Goal: Task Accomplishment & Management: Complete application form

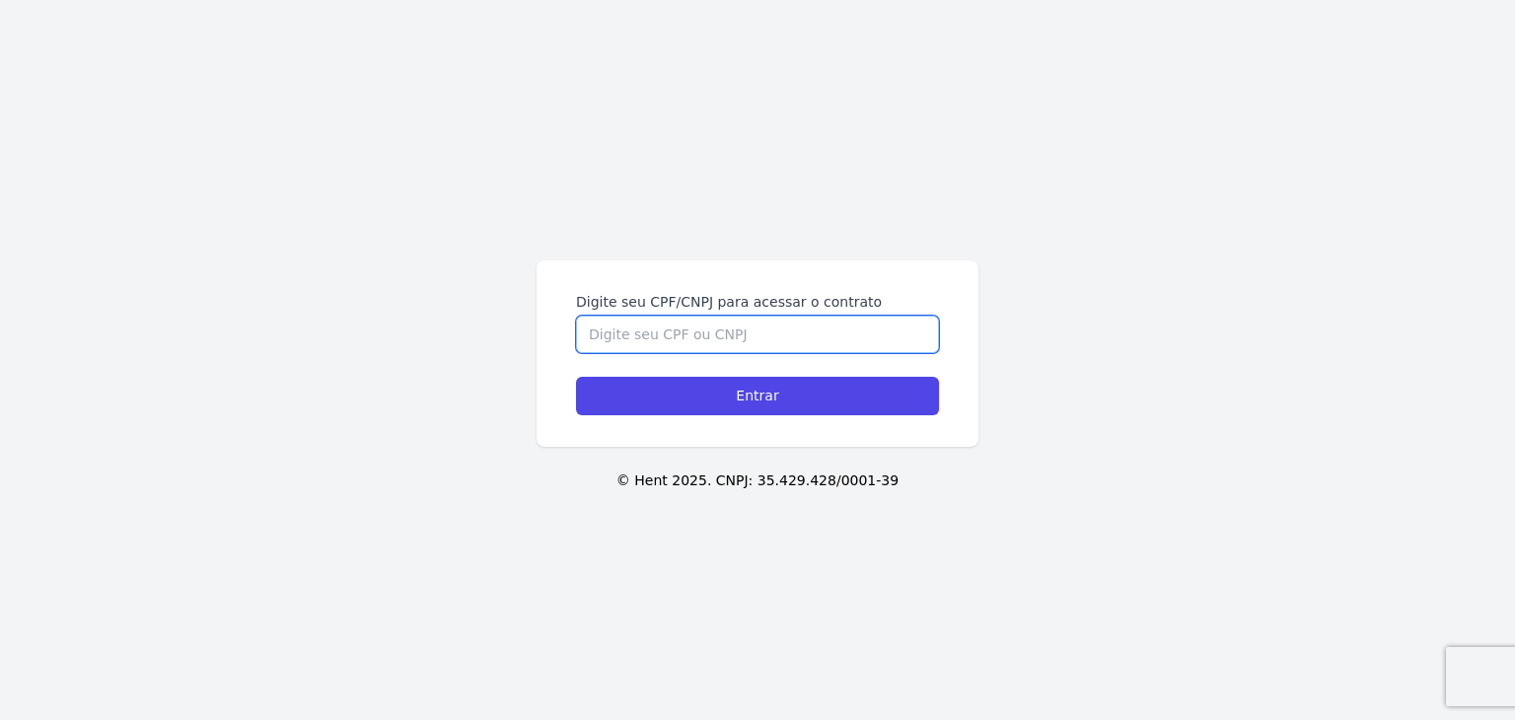
click at [748, 338] on input "Digite seu CPF/CNPJ para acessar o contrato" at bounding box center [757, 334] width 363 height 37
paste input "451.784.048-40"
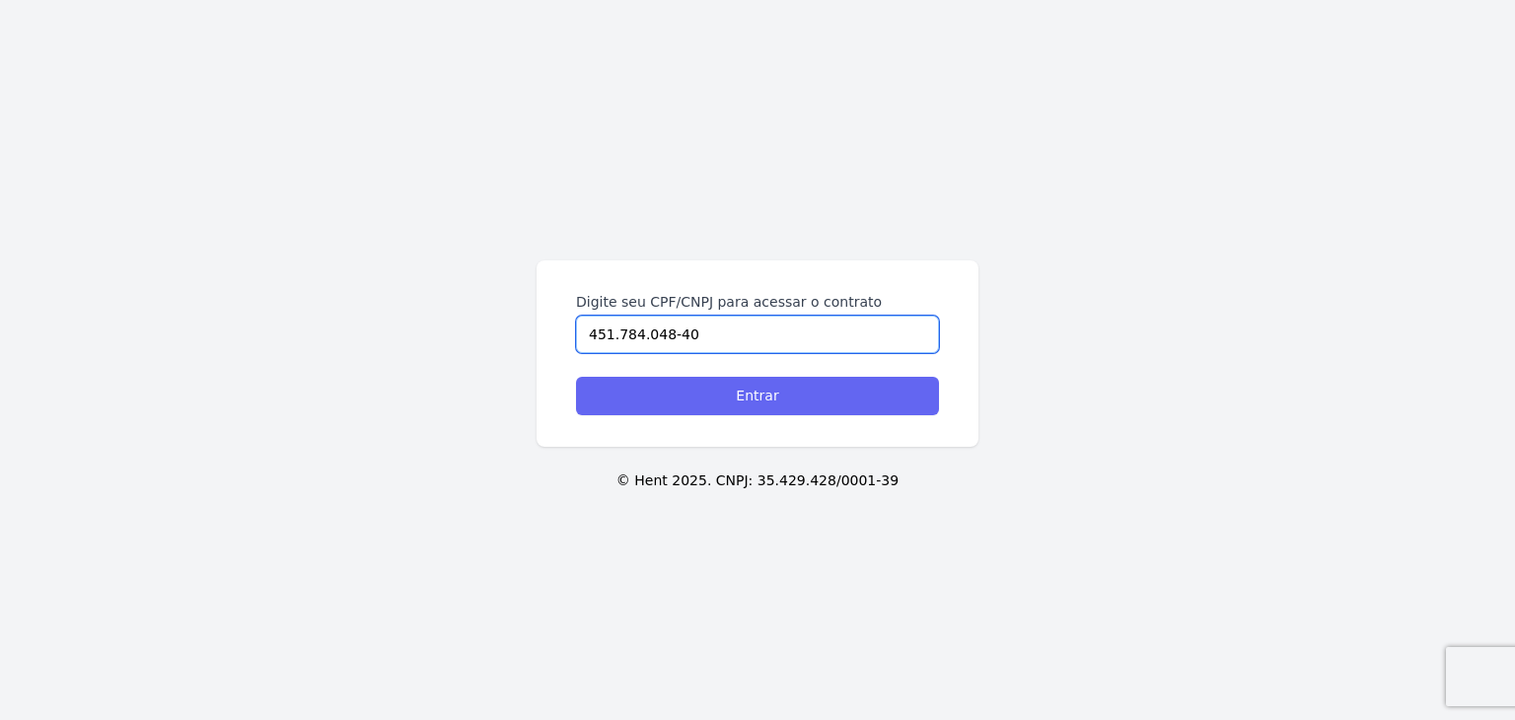
type input "451.784.048-40"
click at [748, 403] on input "Entrar" at bounding box center [757, 396] width 363 height 38
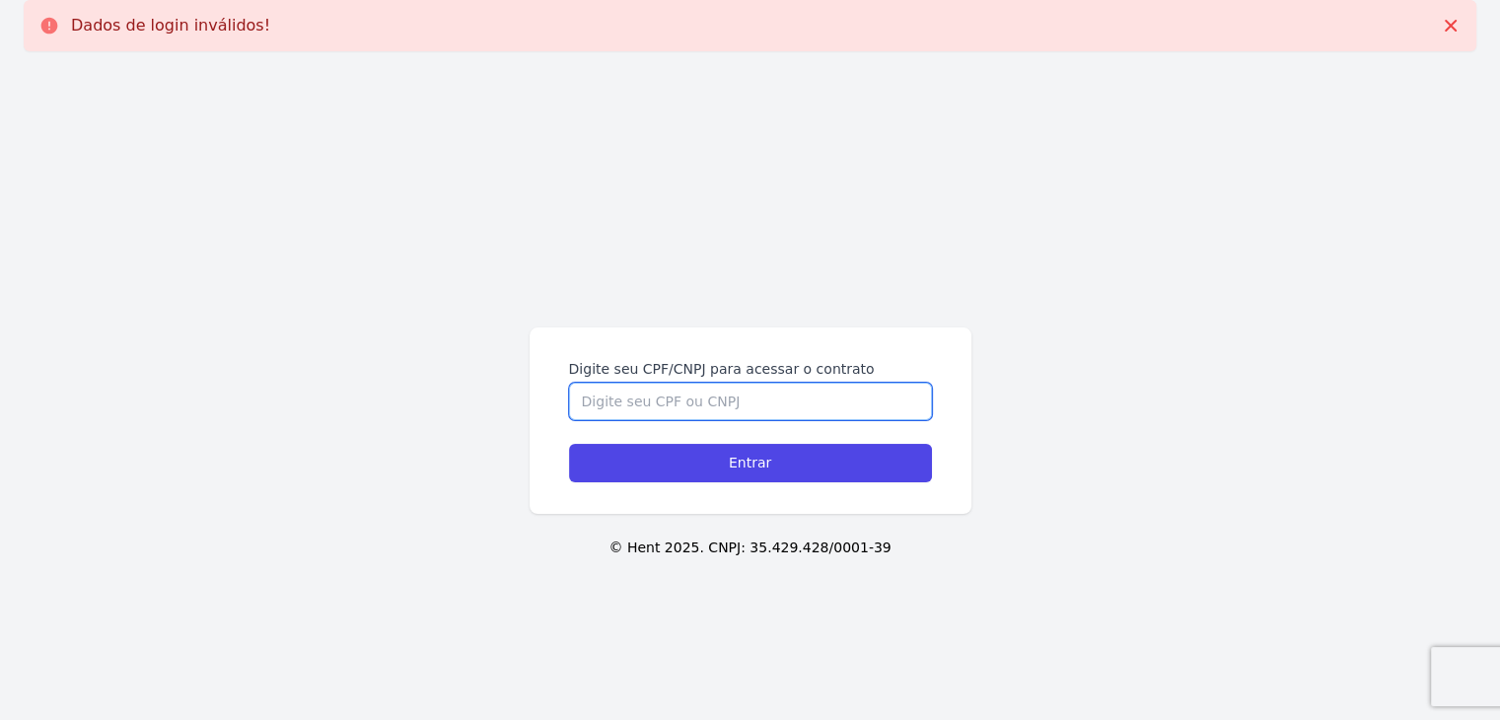
click at [728, 400] on input "Digite seu CPF/CNPJ para acessar o contrato" at bounding box center [750, 401] width 363 height 37
paste input "451.784.048-40"
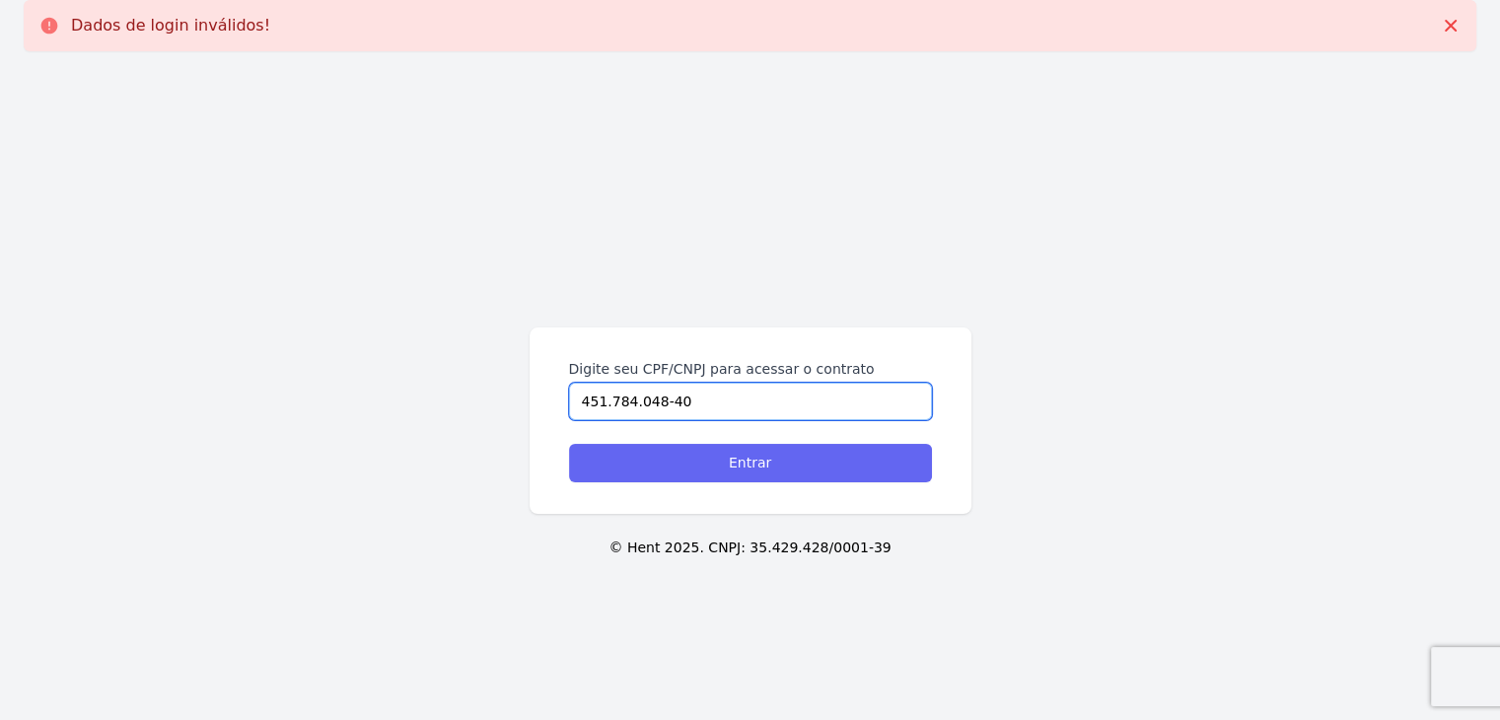
type input "451.784.048-40"
click at [750, 479] on input "Entrar" at bounding box center [750, 463] width 363 height 38
